Goal: Task Accomplishment & Management: Use online tool/utility

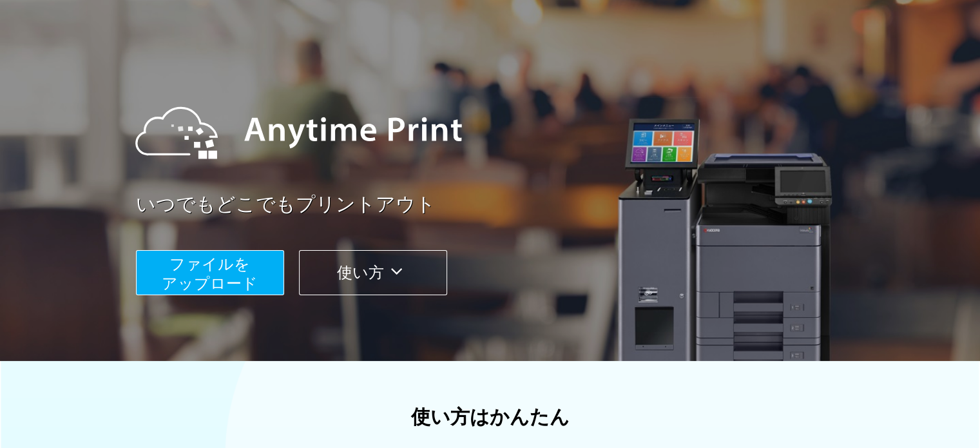
scroll to position [64, 0]
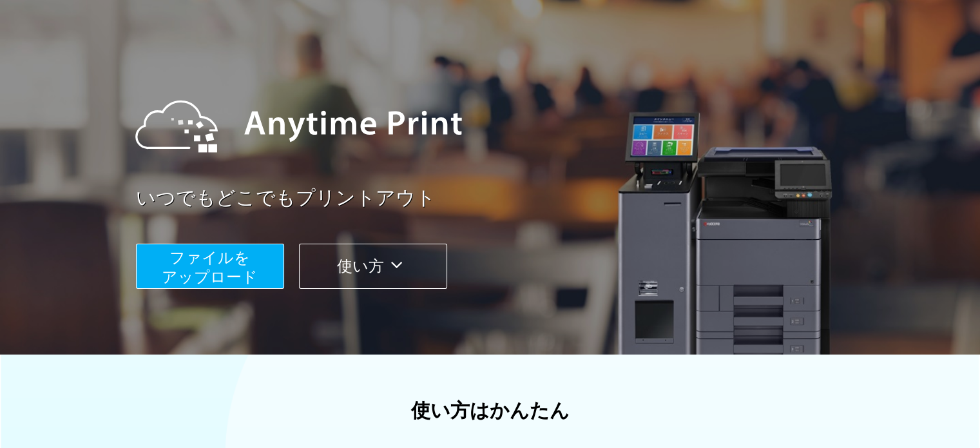
click at [183, 275] on span "ファイルを ​​アップロード" at bounding box center [210, 267] width 96 height 37
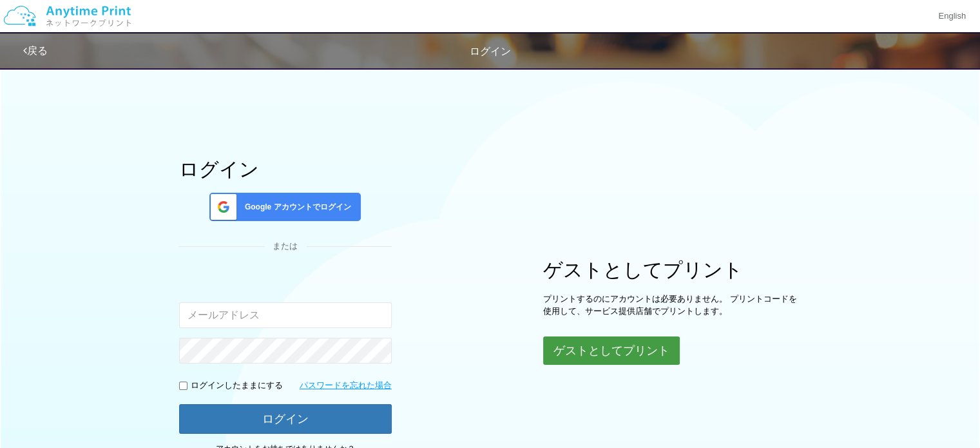
click at [602, 355] on button "ゲストとしてプリント" at bounding box center [611, 350] width 137 height 28
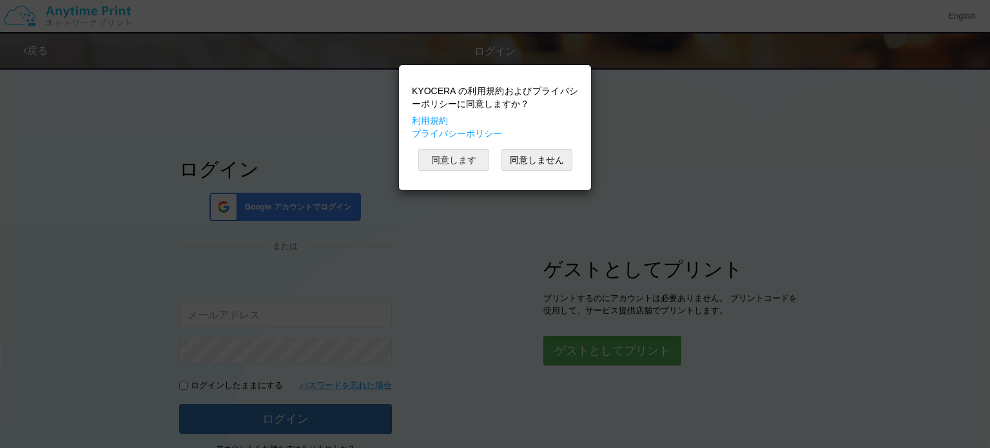
click at [477, 157] on button "同意します" at bounding box center [453, 160] width 71 height 22
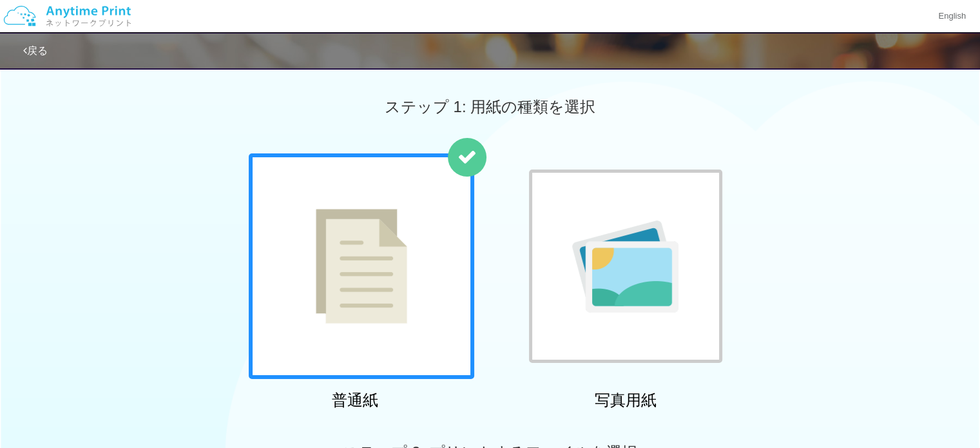
click at [329, 252] on img at bounding box center [361, 266] width 91 height 115
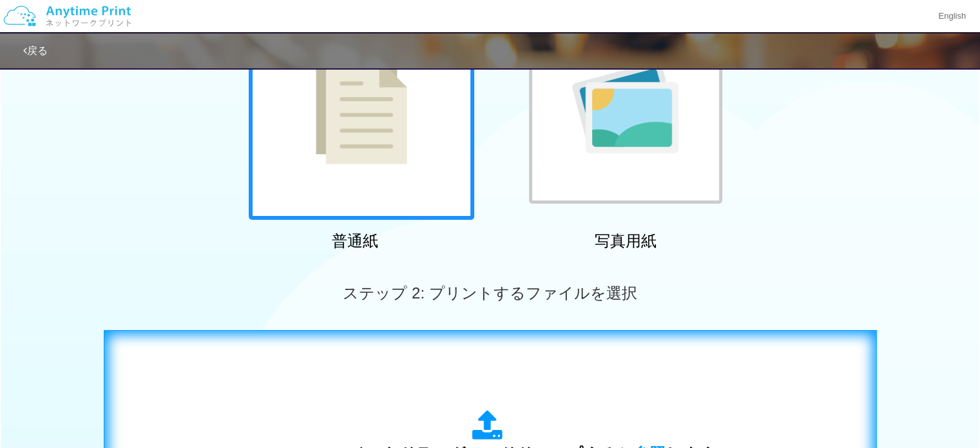
scroll to position [322, 0]
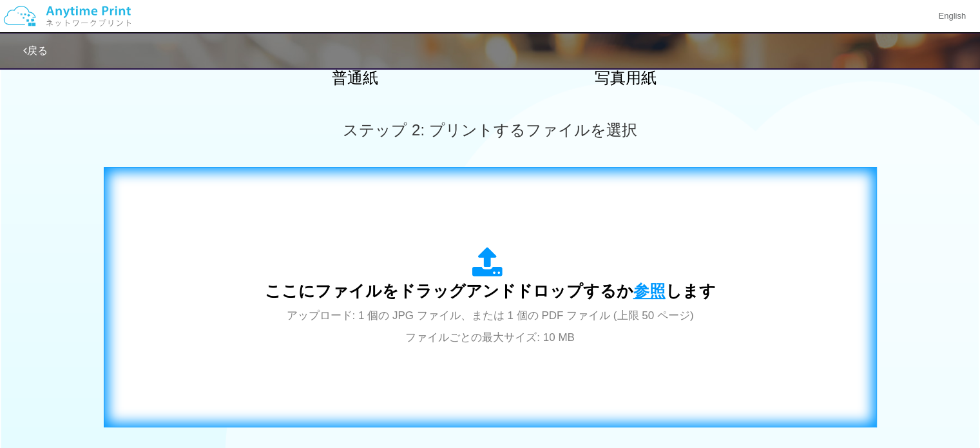
click at [657, 294] on span "参照" at bounding box center [649, 291] width 32 height 18
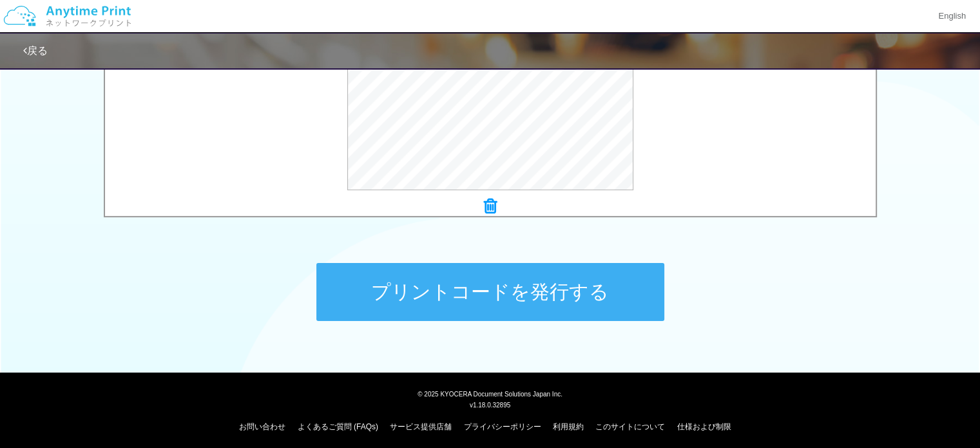
scroll to position [531, 0]
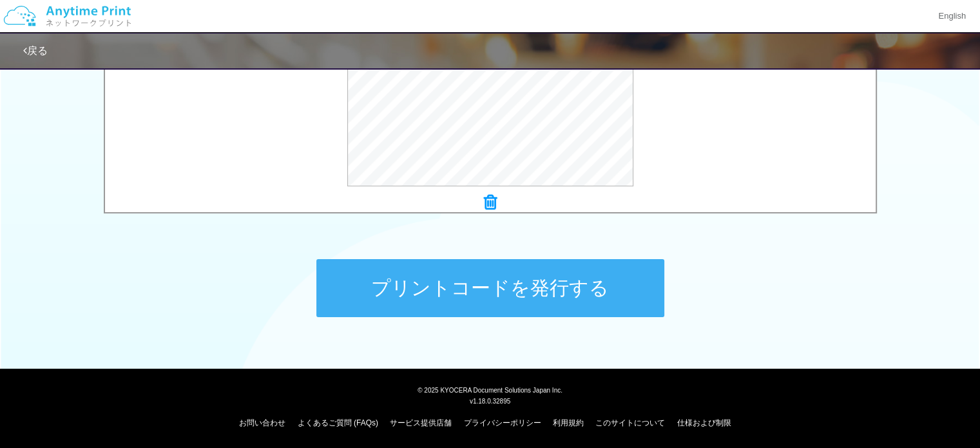
click at [531, 276] on button "プリントコードを発行する" at bounding box center [490, 288] width 348 height 58
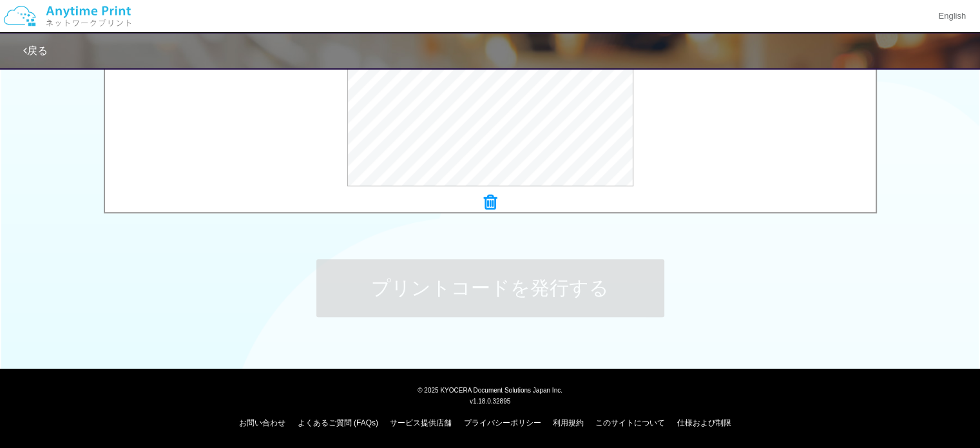
scroll to position [0, 0]
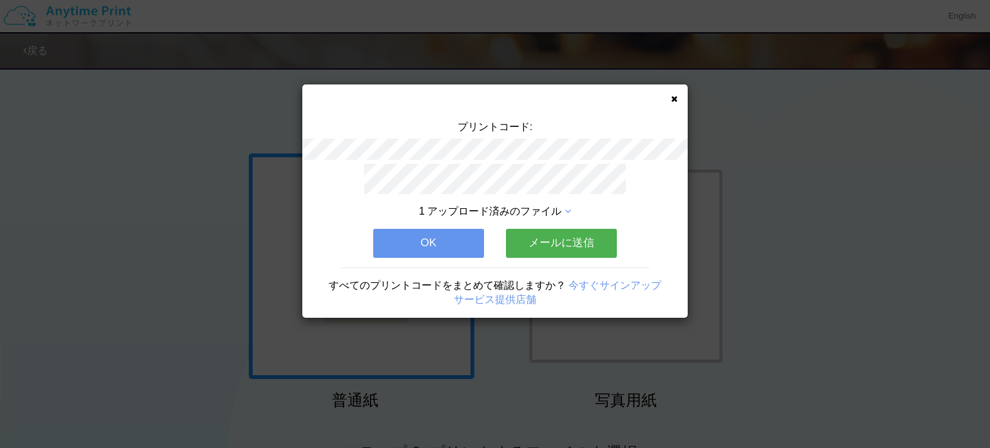
click at [551, 232] on button "メールに送信" at bounding box center [561, 243] width 111 height 28
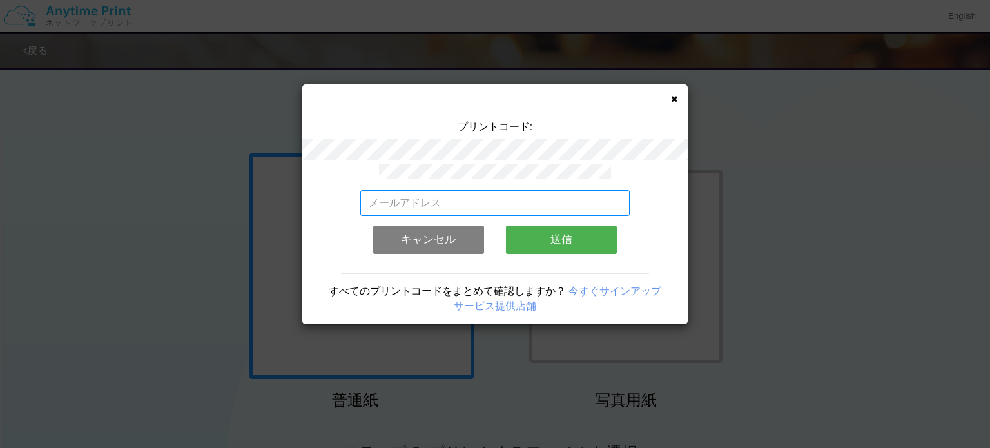
click at [377, 193] on input "email" at bounding box center [495, 203] width 270 height 26
type input "[EMAIL_ADDRESS][DOMAIN_NAME]"
click at [585, 228] on button "送信" at bounding box center [561, 239] width 111 height 28
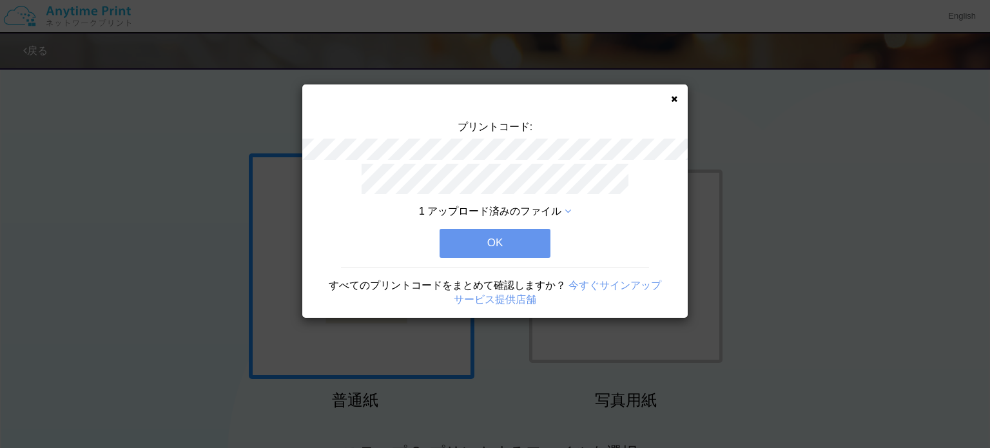
click at [513, 244] on button "OK" at bounding box center [494, 243] width 111 height 28
